Goal: Find specific page/section: Find specific page/section

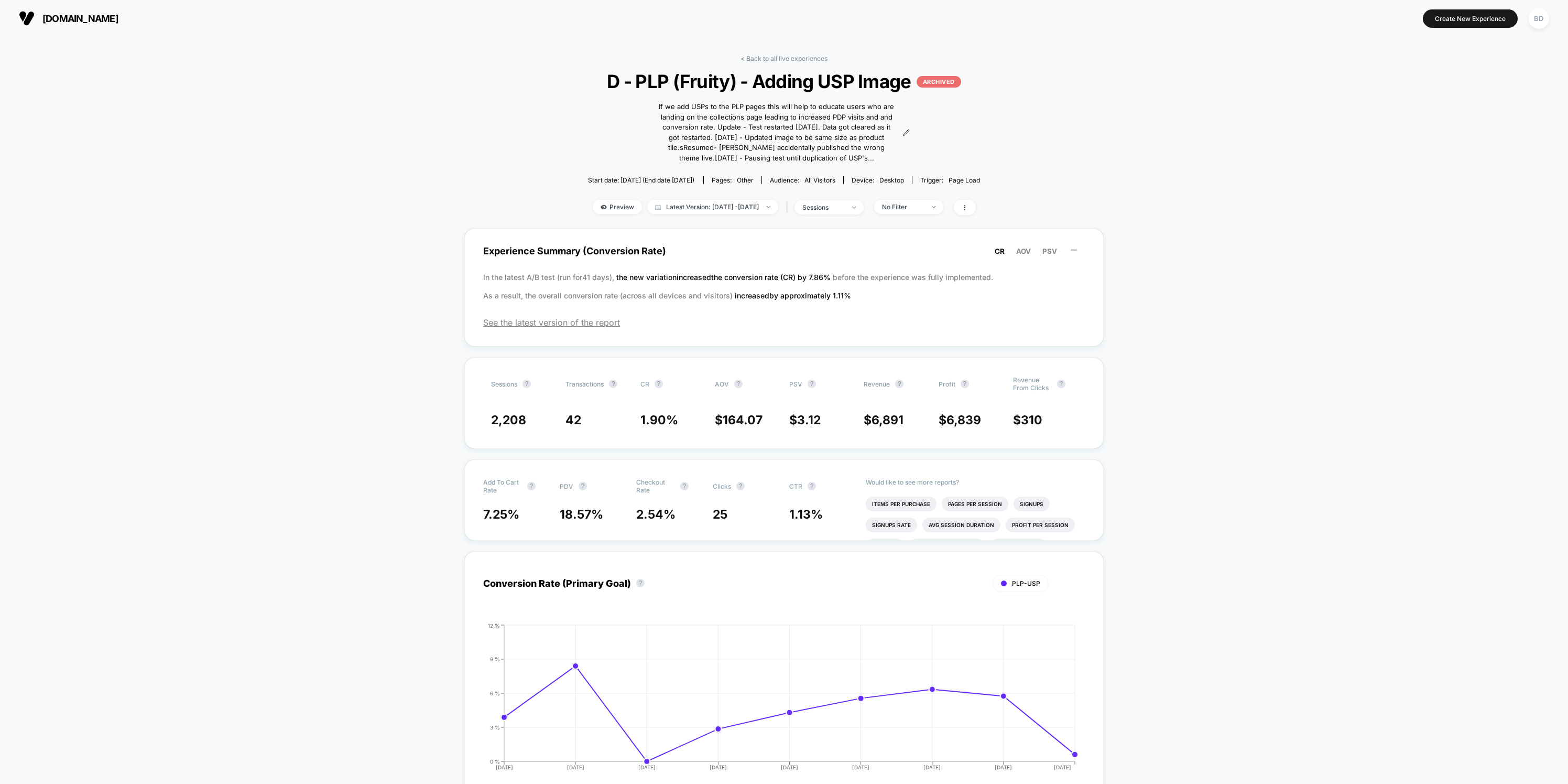
click at [911, 130] on div "< Back to all live experiences D - PLP (Fruity) - Adding USP Image ARCHIVED If …" at bounding box center [784, 141] width 419 height 174
click at [908, 132] on icon at bounding box center [906, 133] width 7 height 7
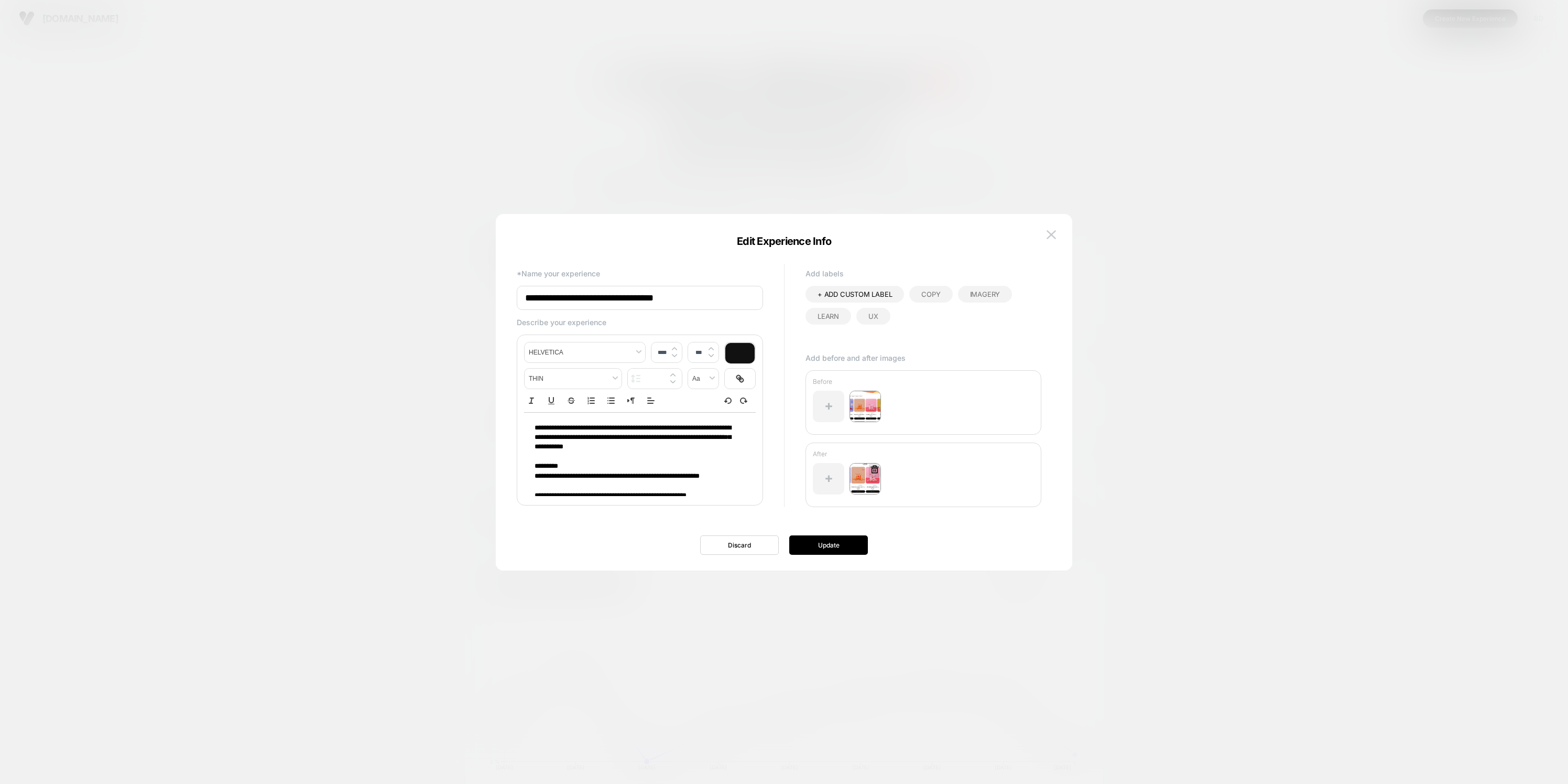
click at [869, 480] on img at bounding box center [866, 479] width 32 height 32
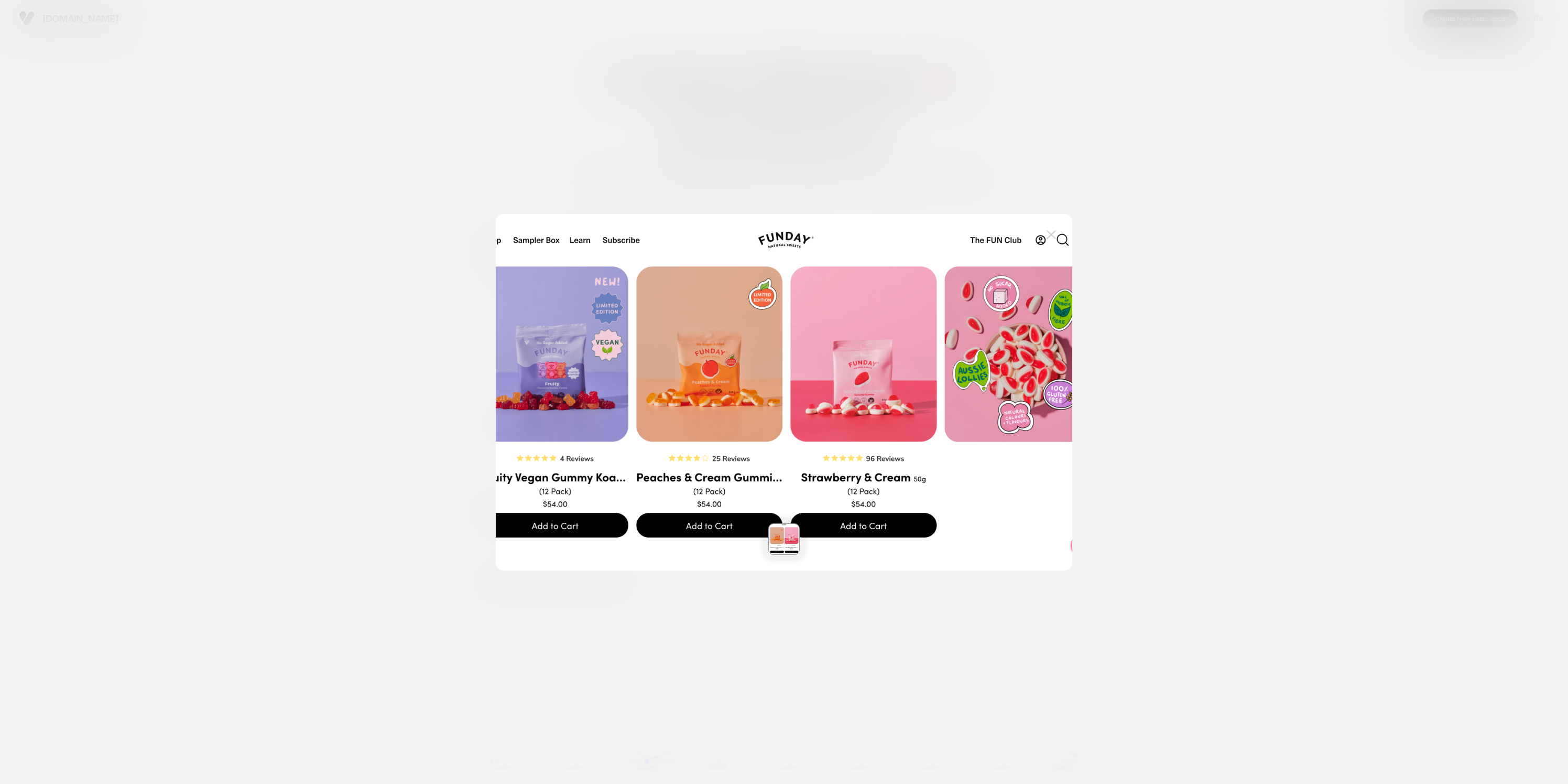
click at [1048, 230] on img at bounding box center [1052, 234] width 9 height 9
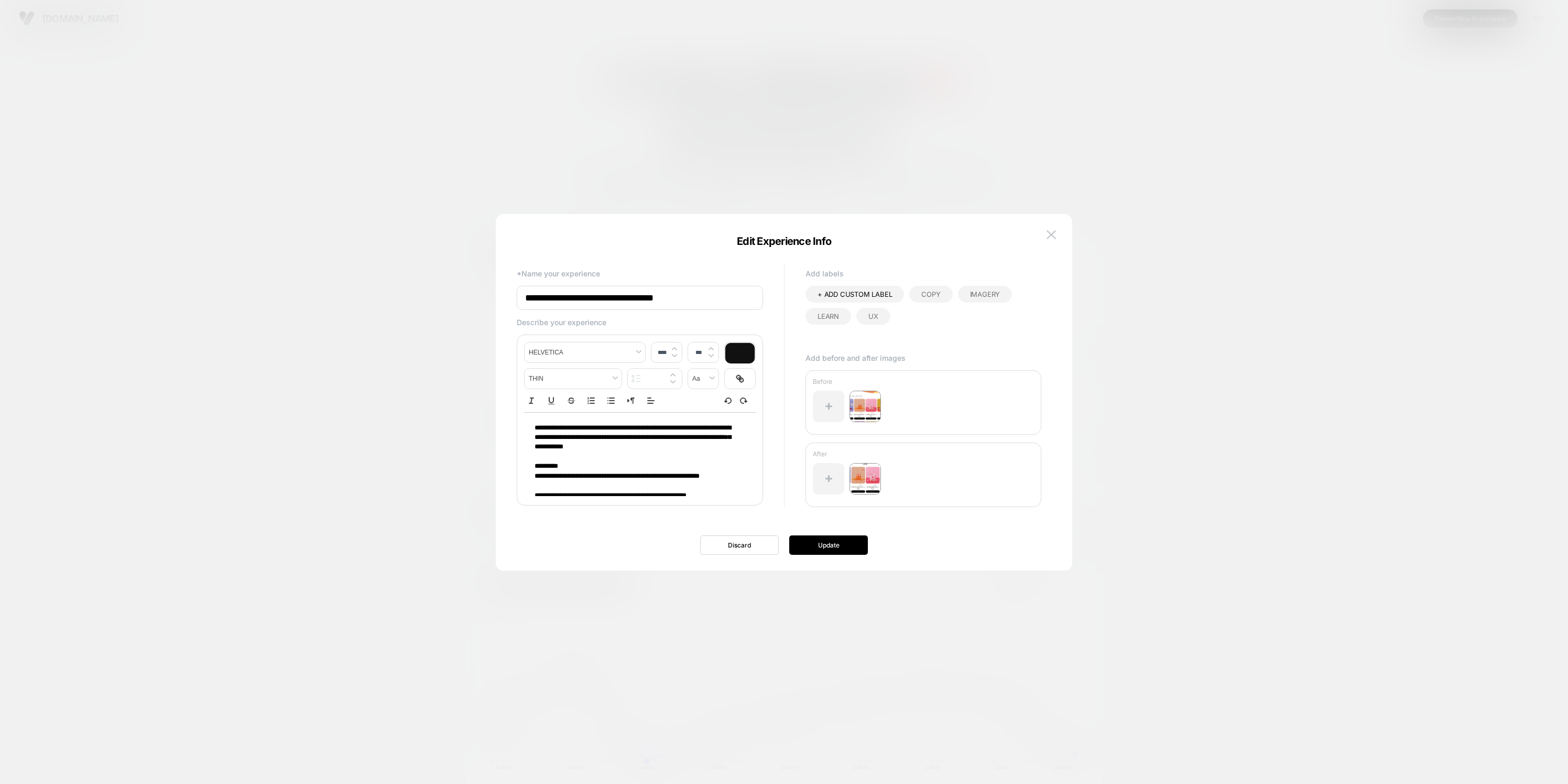
scroll to position [54, 0]
click at [1141, 414] on div at bounding box center [784, 392] width 1568 height 784
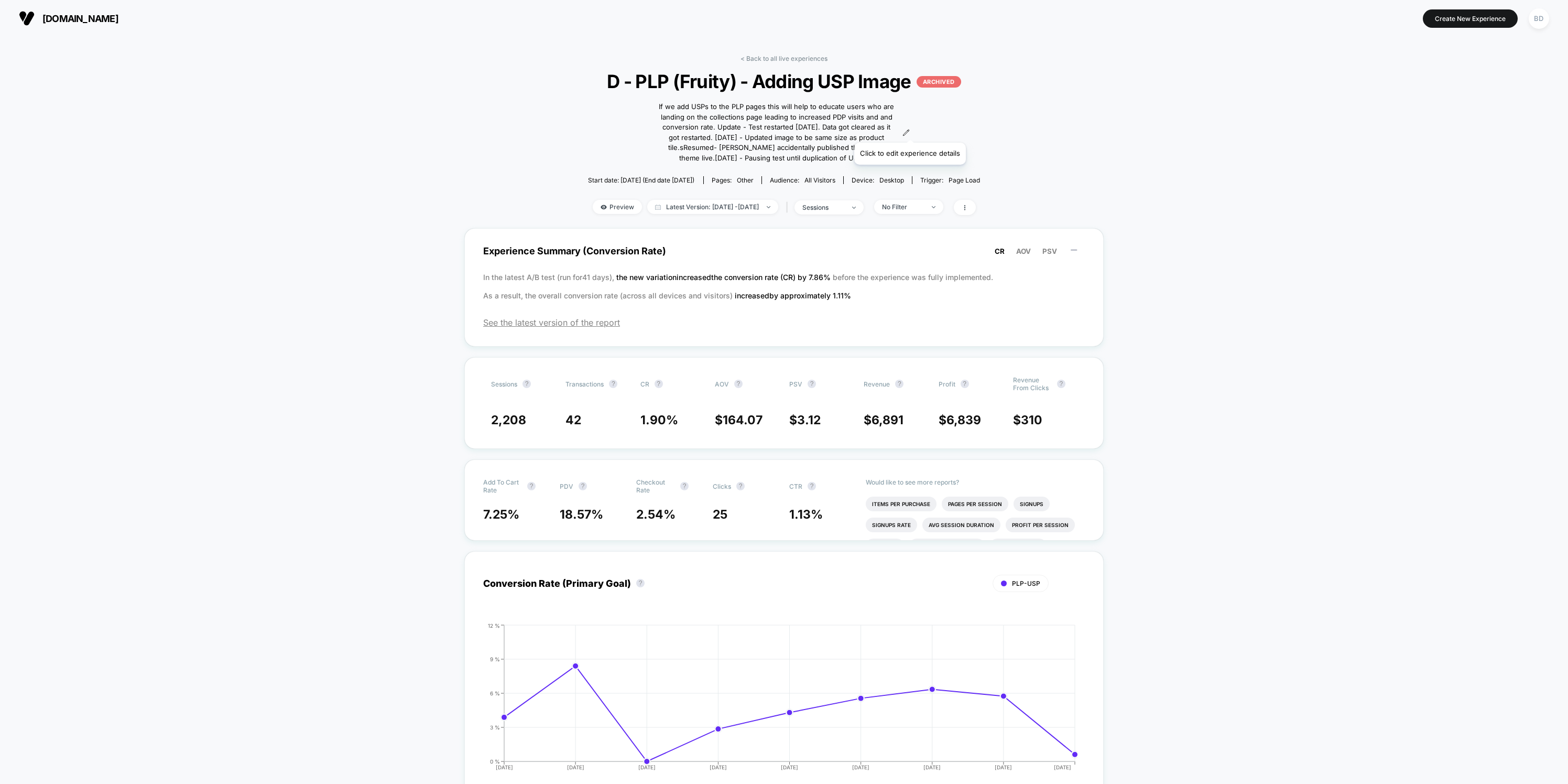
click at [910, 132] on icon at bounding box center [906, 133] width 7 height 7
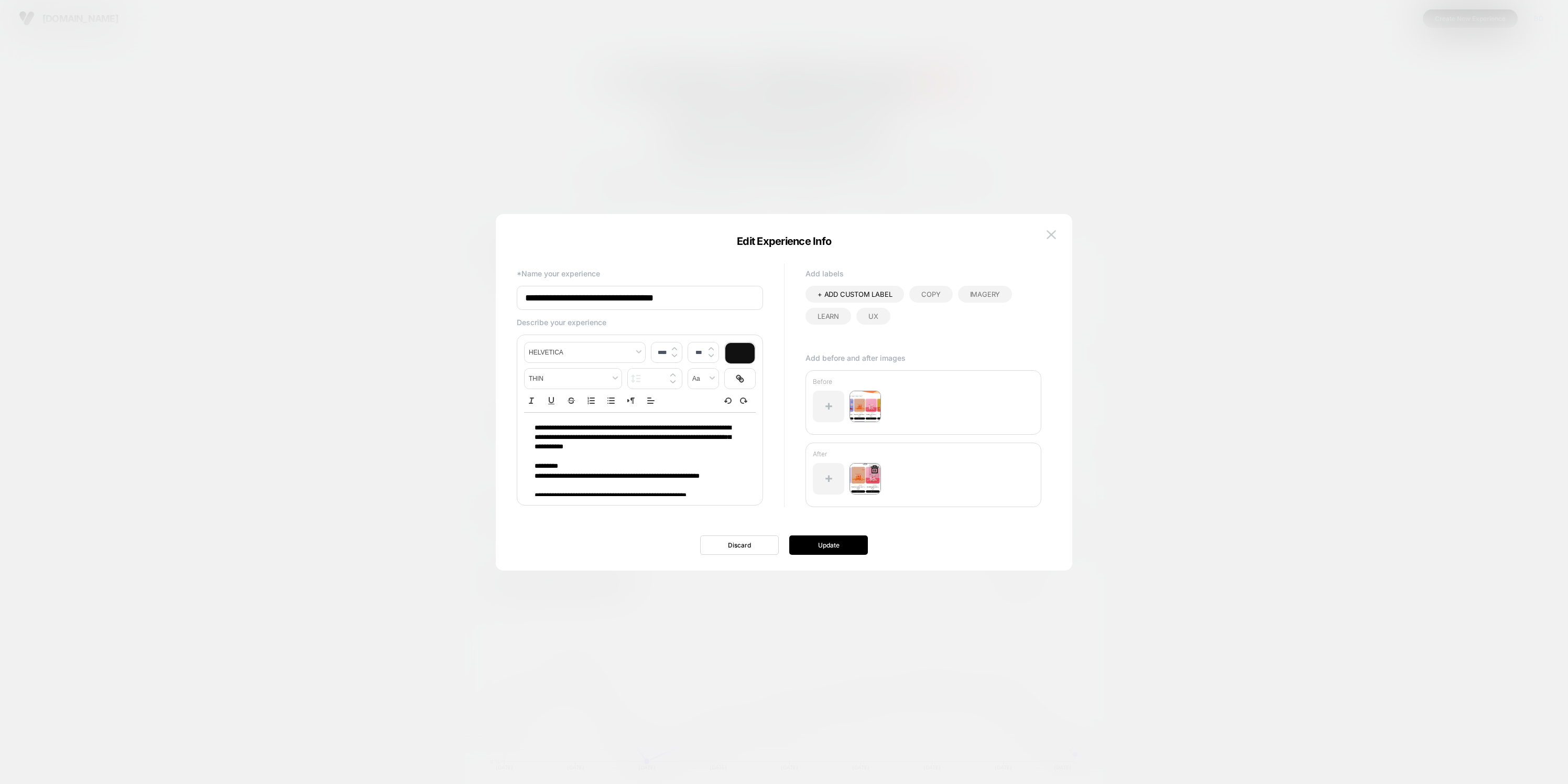
click at [867, 481] on img at bounding box center [866, 479] width 32 height 32
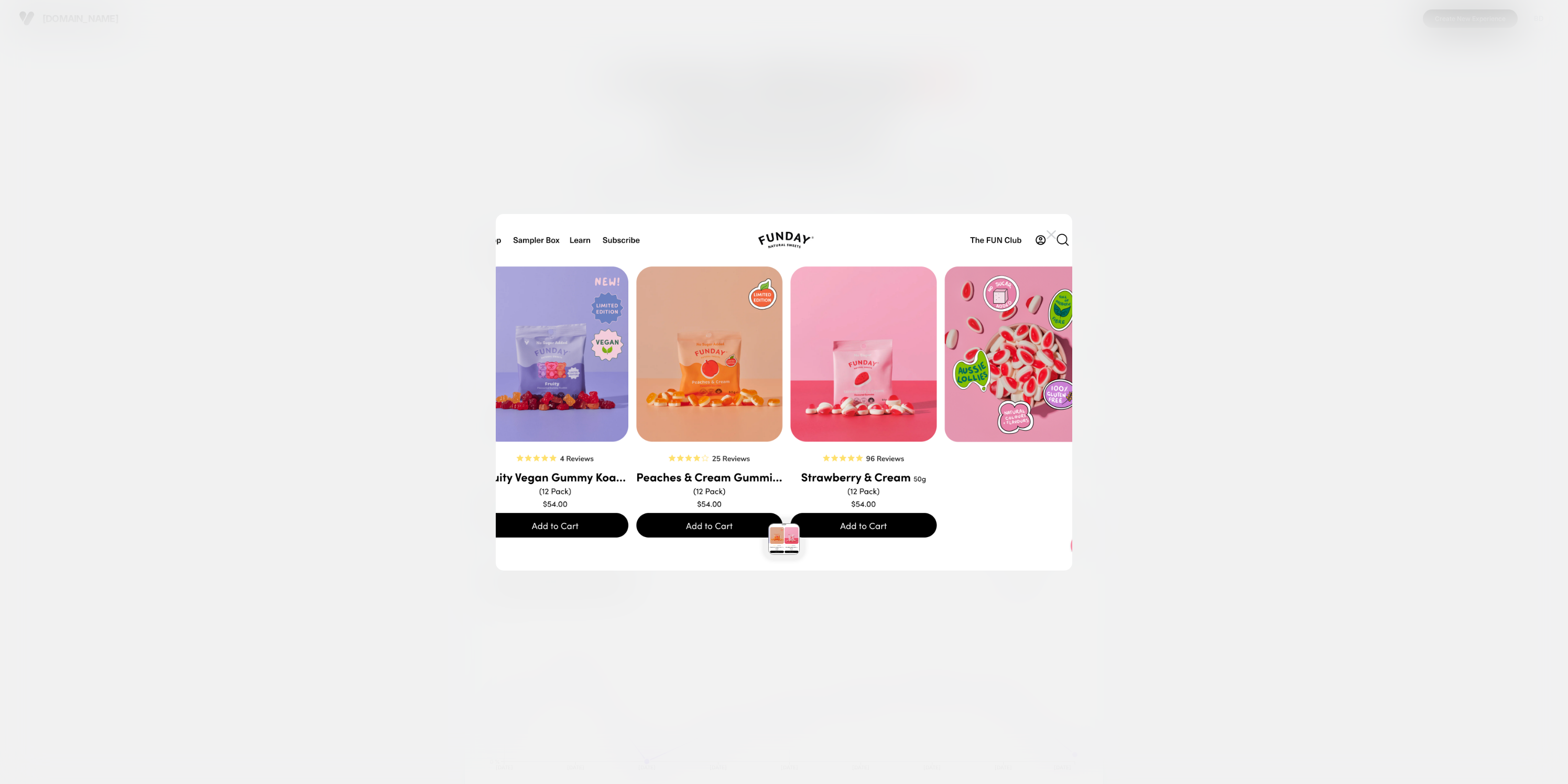
click at [1050, 232] on img at bounding box center [1052, 234] width 9 height 9
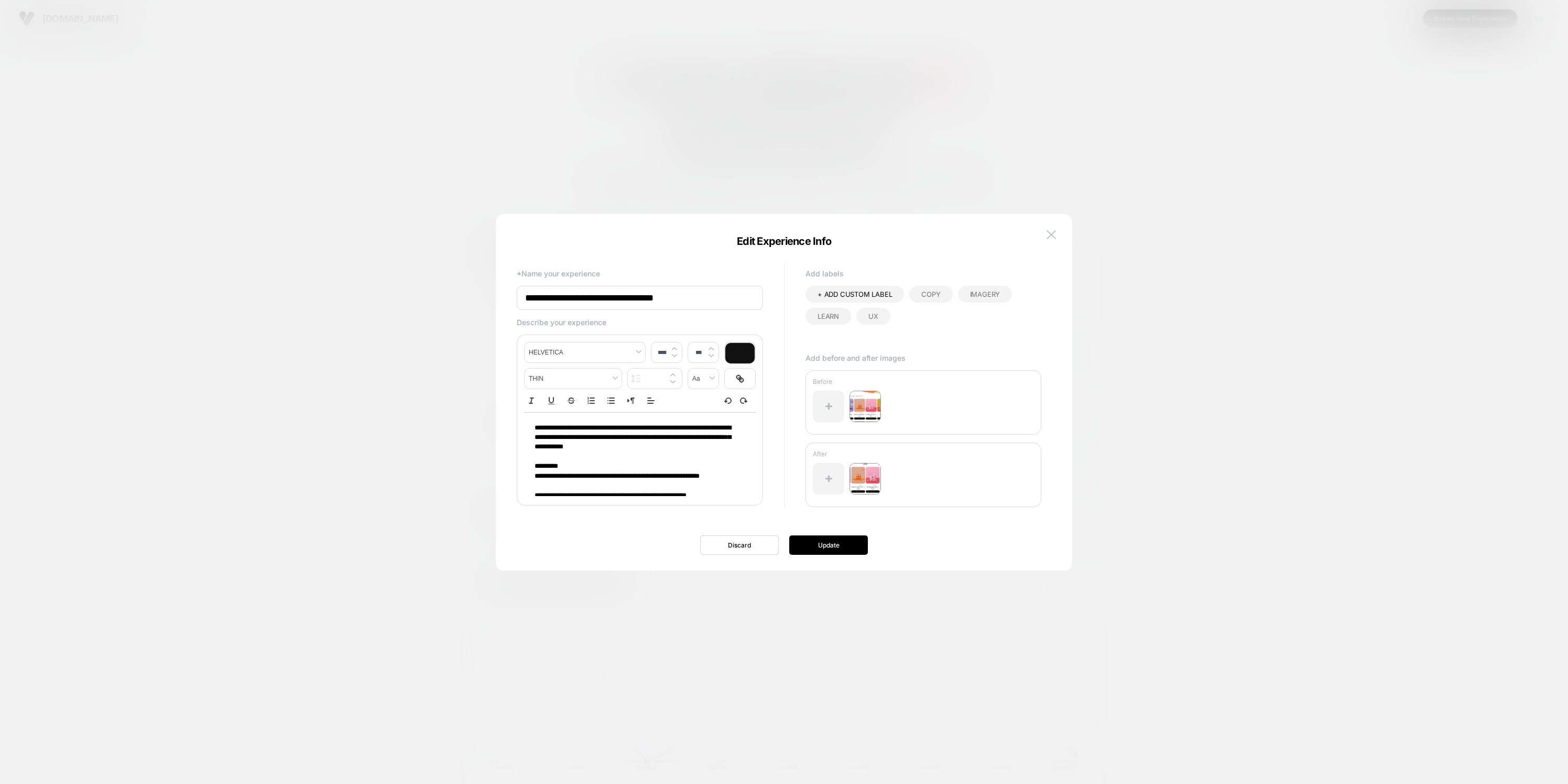
click at [1055, 233] on img at bounding box center [1052, 234] width 9 height 9
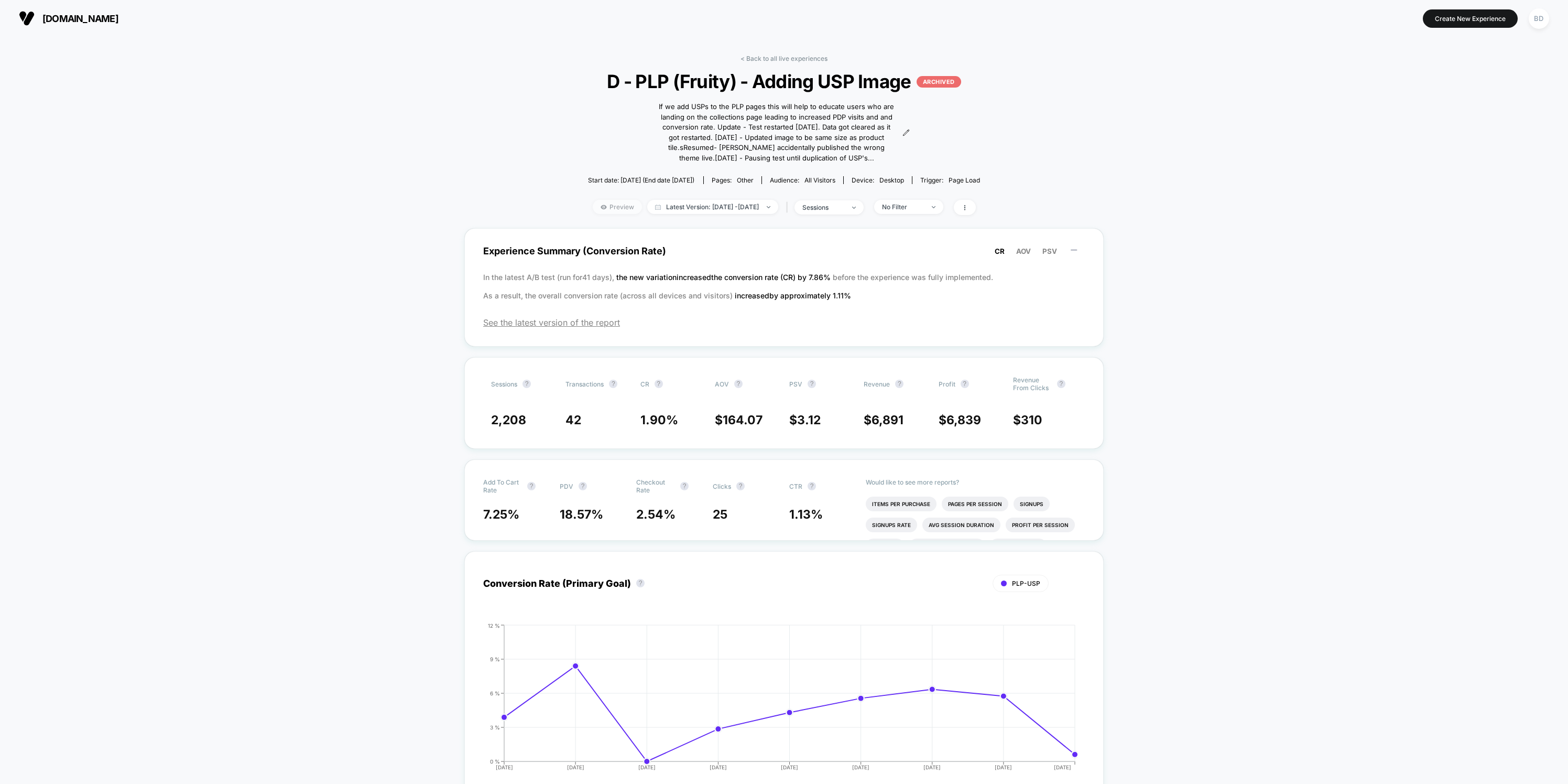
click at [606, 207] on span "Preview" at bounding box center [617, 207] width 49 height 14
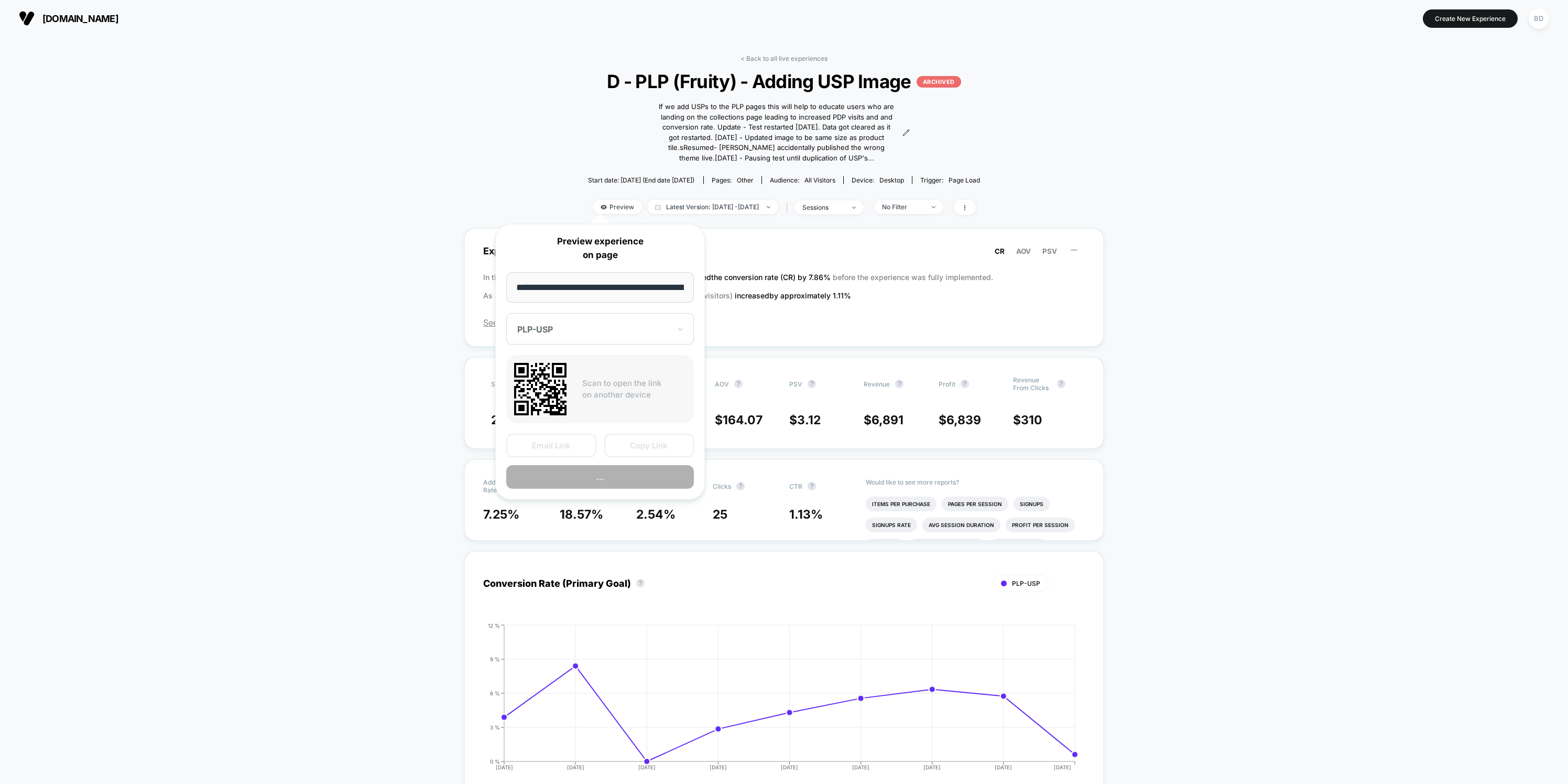
scroll to position [0, 50]
drag, startPoint x: 639, startPoint y: 284, endPoint x: 831, endPoint y: 284, distance: 192.0
click at [831, 284] on body "[DOMAIN_NAME] Create New Experience BD [DOMAIN_NAME] < Back to all live experie…" at bounding box center [784, 392] width 1568 height 784
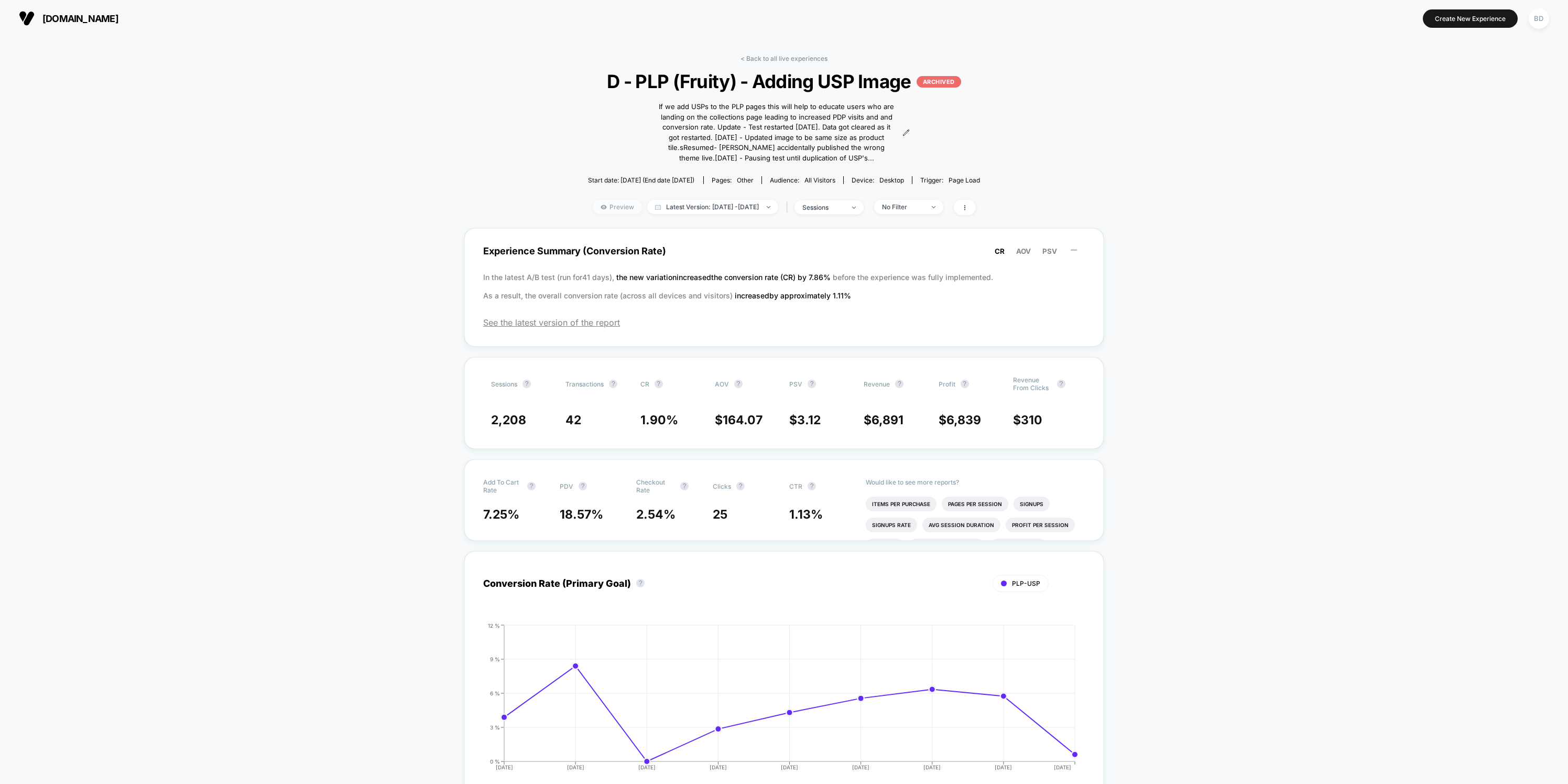
click at [594, 204] on span "Preview" at bounding box center [617, 207] width 49 height 14
